Goal: Find specific page/section: Find specific page/section

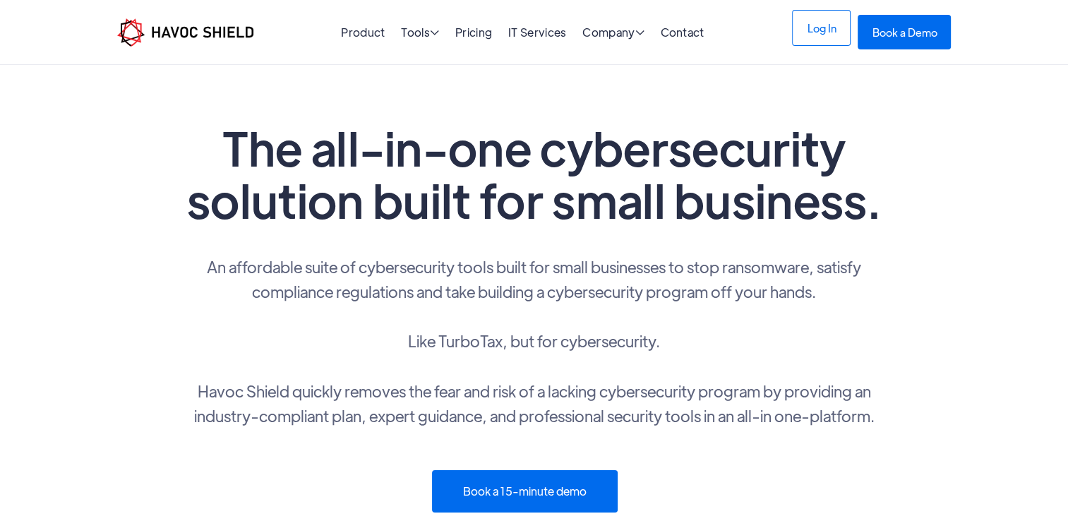
click at [827, 29] on link "Log In" at bounding box center [821, 28] width 59 height 36
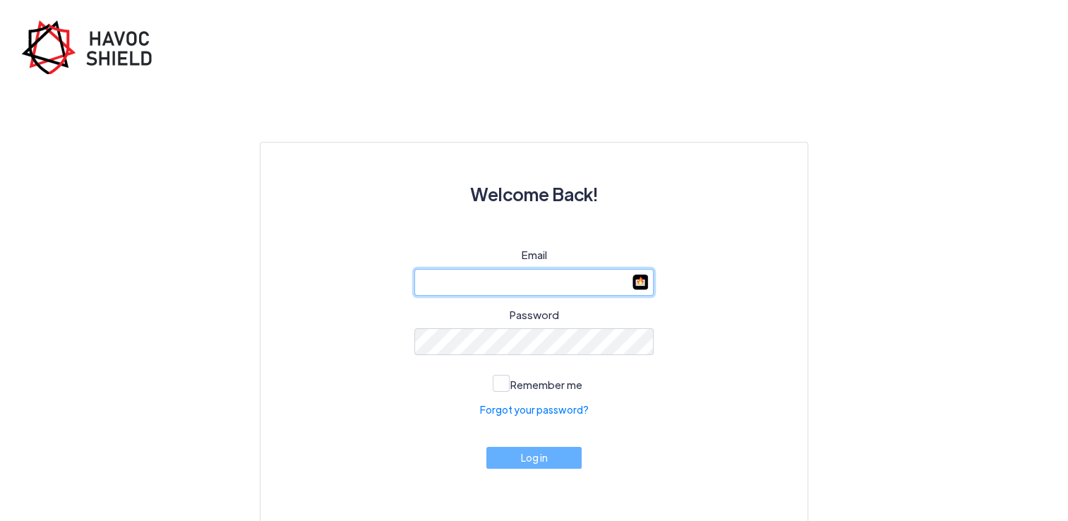
type input "[PERSON_NAME][EMAIL_ADDRESS][DOMAIN_NAME]"
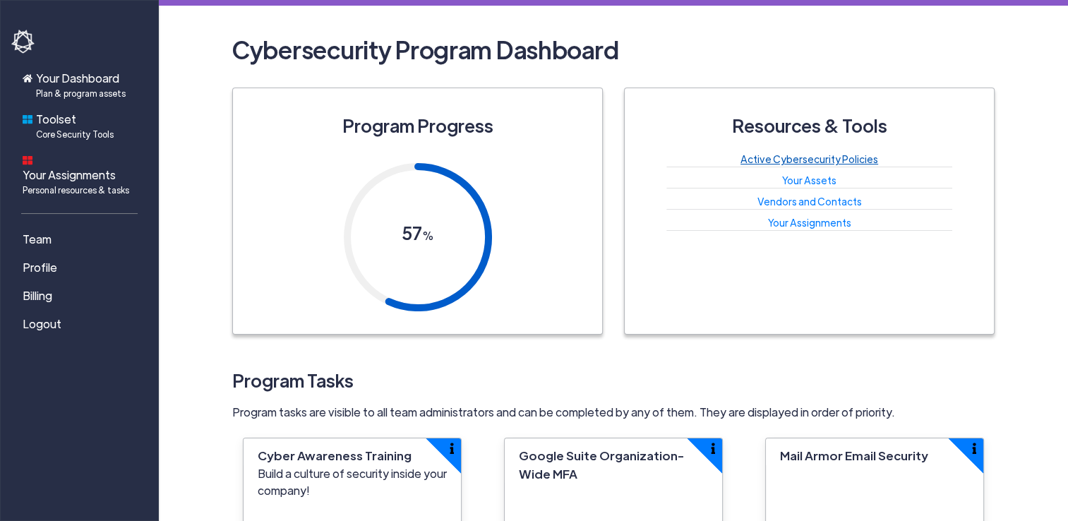
click at [860, 157] on link "Active Cybersecurity Policies" at bounding box center [809, 158] width 138 height 13
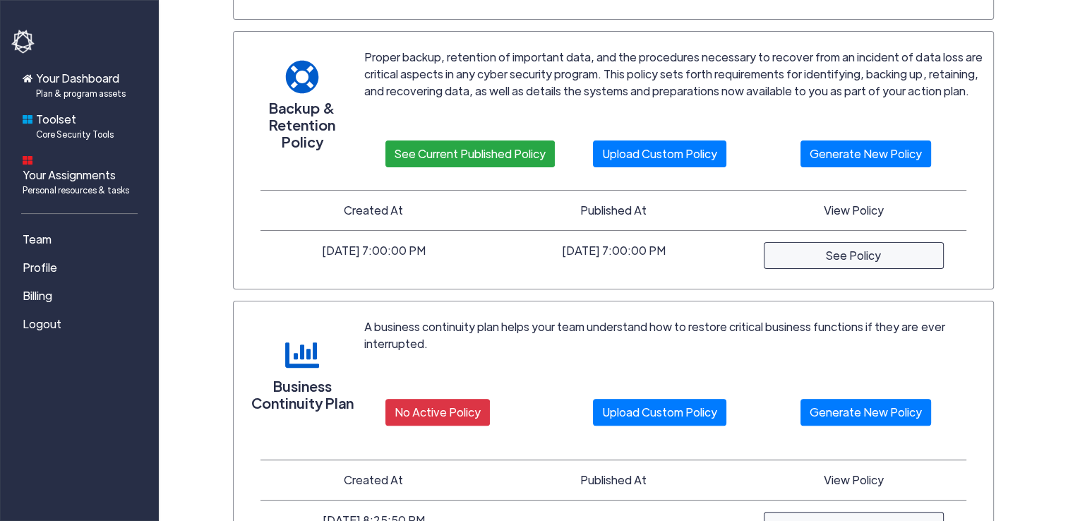
scroll to position [216, 0]
